Goal: Transaction & Acquisition: Purchase product/service

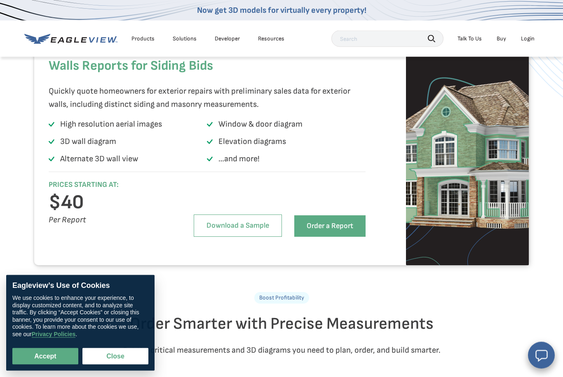
scroll to position [811, 0]
click at [309, 237] on link "Order a Report" at bounding box center [329, 225] width 71 height 21
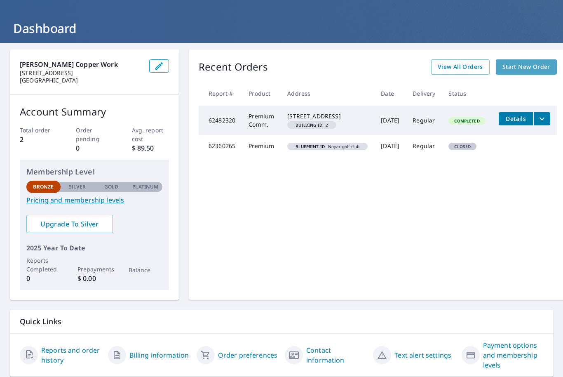
click at [502, 68] on span "Start New Order" at bounding box center [526, 67] width 48 height 10
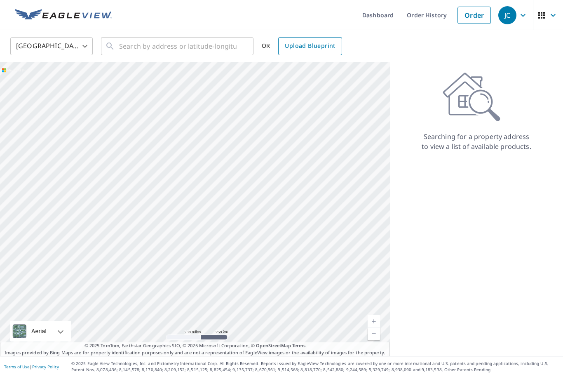
click at [321, 45] on span "Upload Blueprint" at bounding box center [310, 46] width 50 height 10
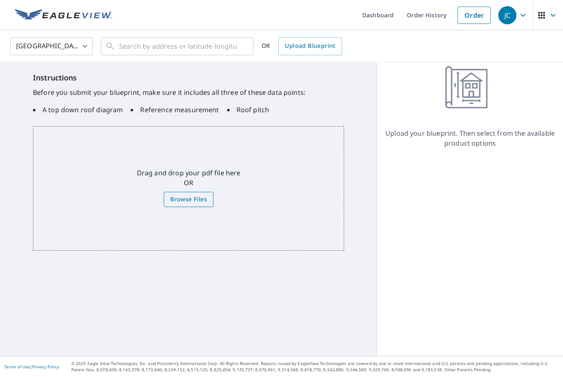
click at [181, 198] on span "Browse Files" at bounding box center [188, 199] width 37 height 10
click at [0, 0] on input "Browse Files" at bounding box center [0, 0] width 0 height 0
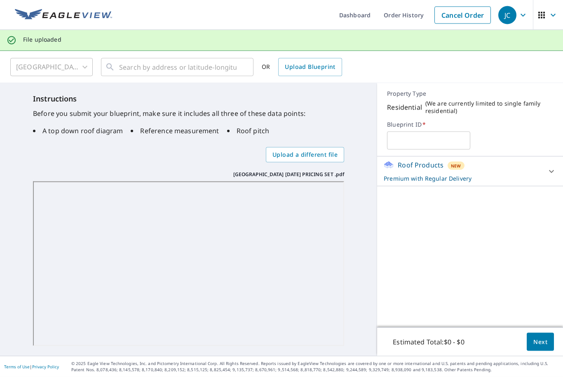
click at [493, 177] on p "Premium with Regular Delivery" at bounding box center [463, 178] width 158 height 9
click at [503, 212] on body "JC JC Dashboard Order History Cancel Order JC File uploaded [GEOGRAPHIC_DATA] […" at bounding box center [281, 188] width 563 height 377
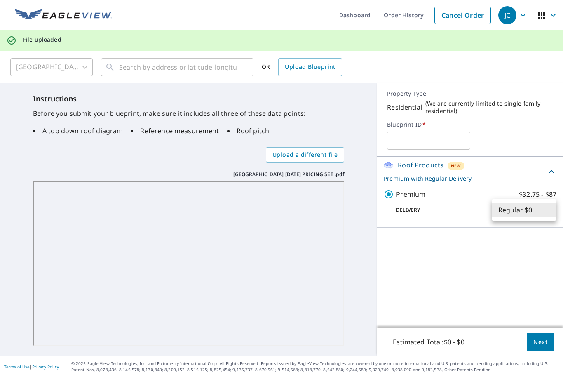
click at [490, 253] on div at bounding box center [281, 188] width 563 height 377
click at [540, 351] on button "Next" at bounding box center [540, 342] width 27 height 19
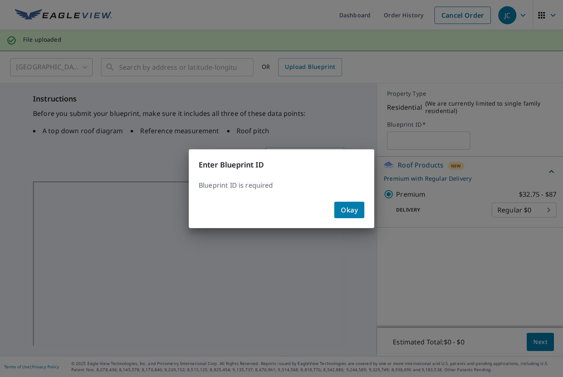
click at [349, 216] on span "Okay" at bounding box center [349, 210] width 17 height 12
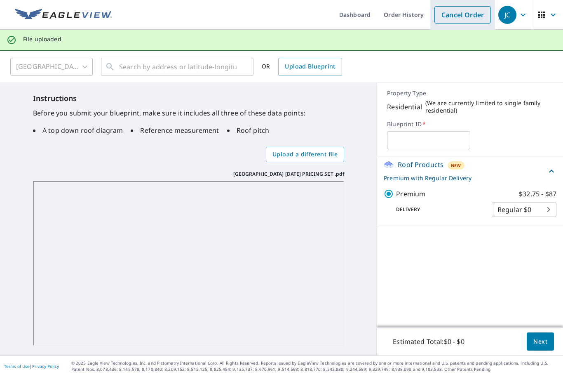
scroll to position [27, 0]
